Goal: Task Accomplishment & Management: Manage account settings

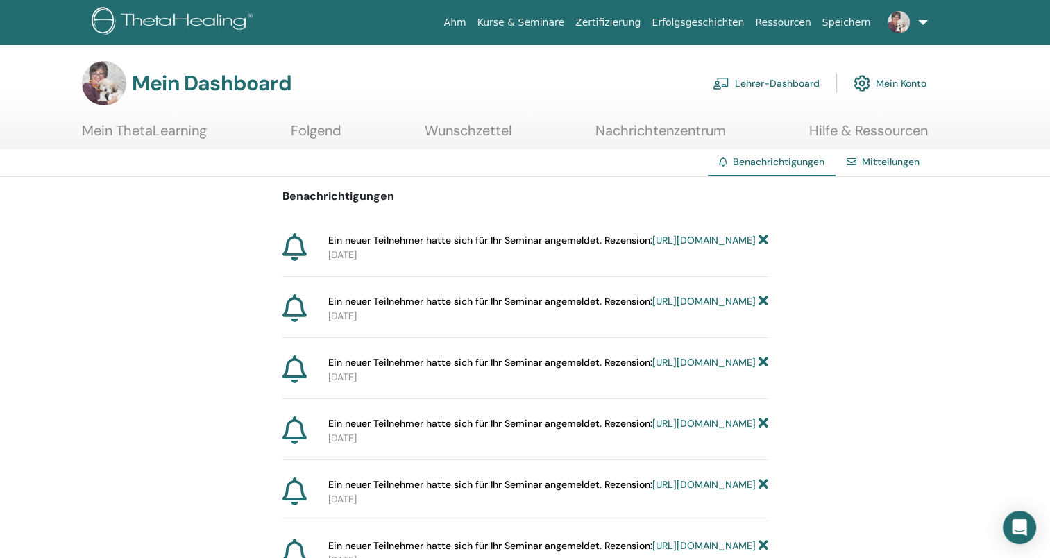
click at [652, 246] on link "https://member.thetahealing.com/instructor/seminar/363457/attendees" at bounding box center [703, 240] width 103 height 12
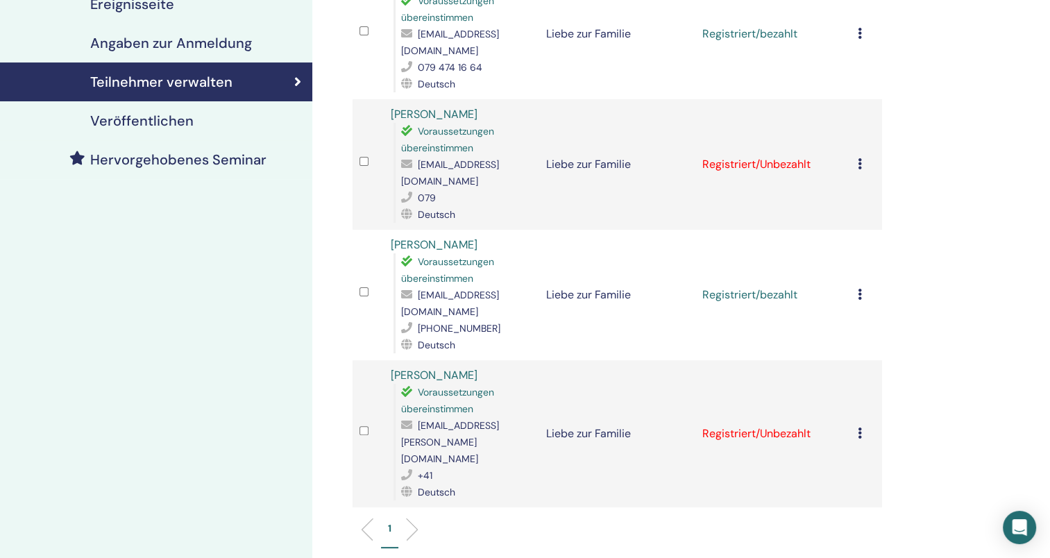
scroll to position [261, 0]
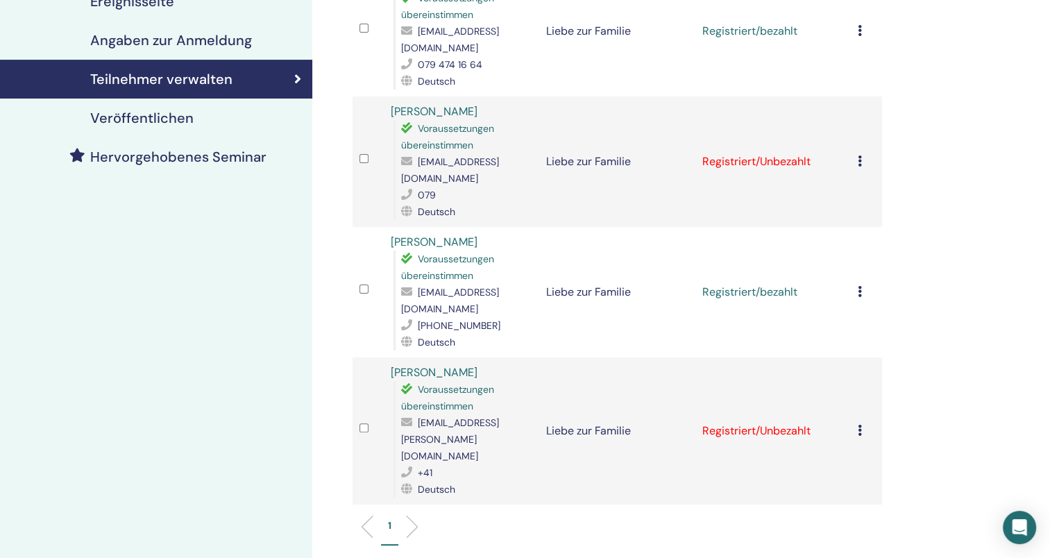
click at [858, 425] on icon at bounding box center [860, 430] width 4 height 11
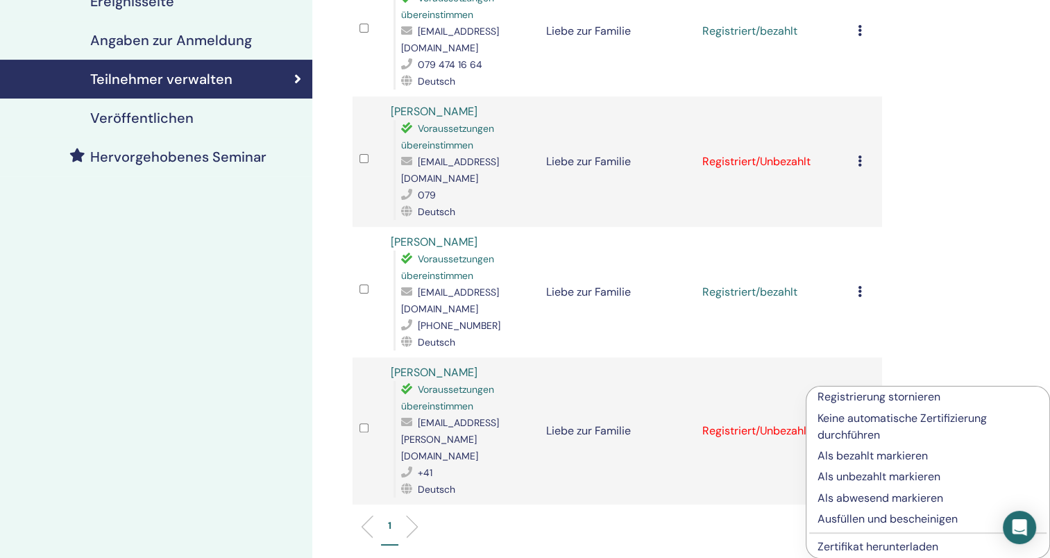
click at [918, 454] on p "Als bezahlt markieren" at bounding box center [927, 456] width 221 height 17
